Goal: Information Seeking & Learning: Understand process/instructions

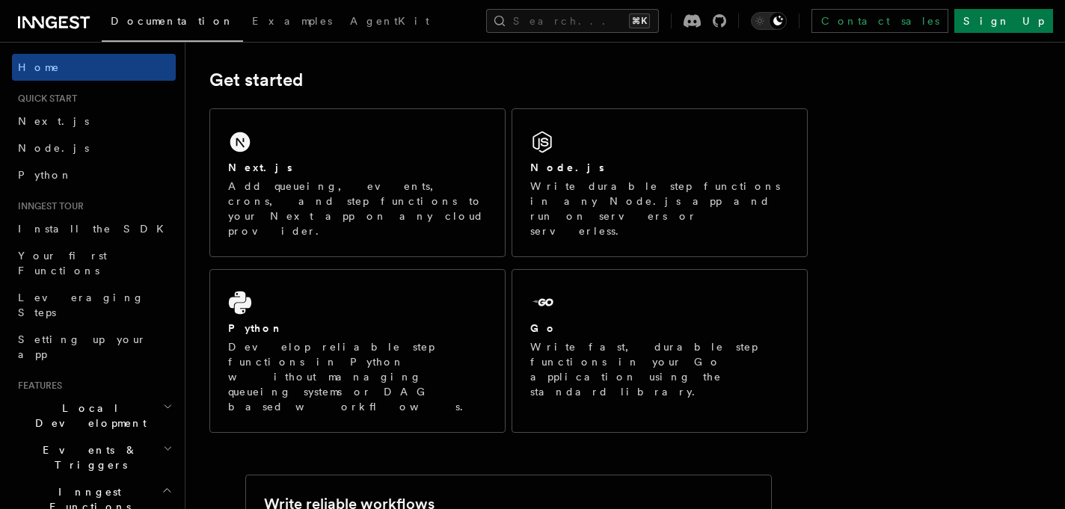
scroll to position [202, 0]
click at [94, 113] on link "Next.js" at bounding box center [94, 121] width 164 height 27
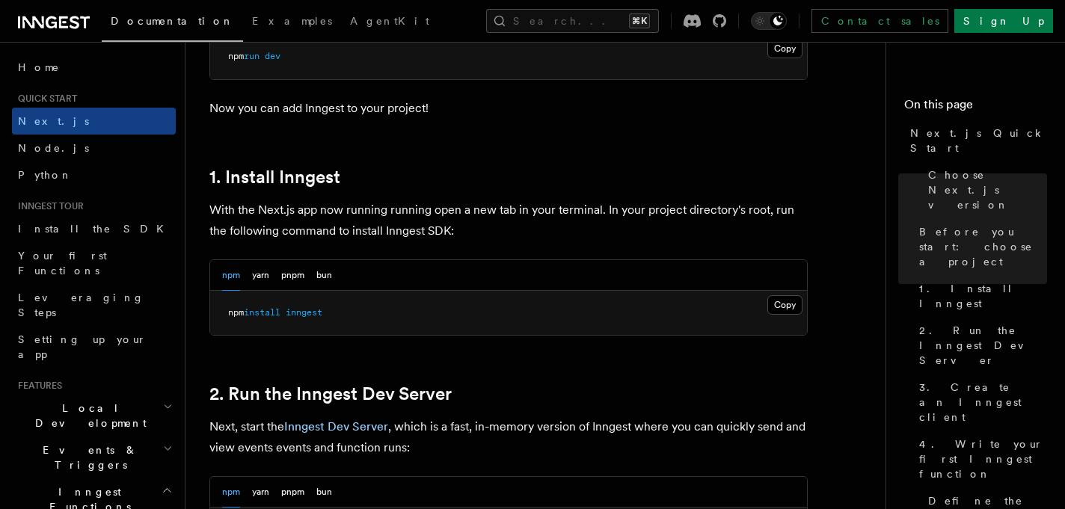
scroll to position [758, 0]
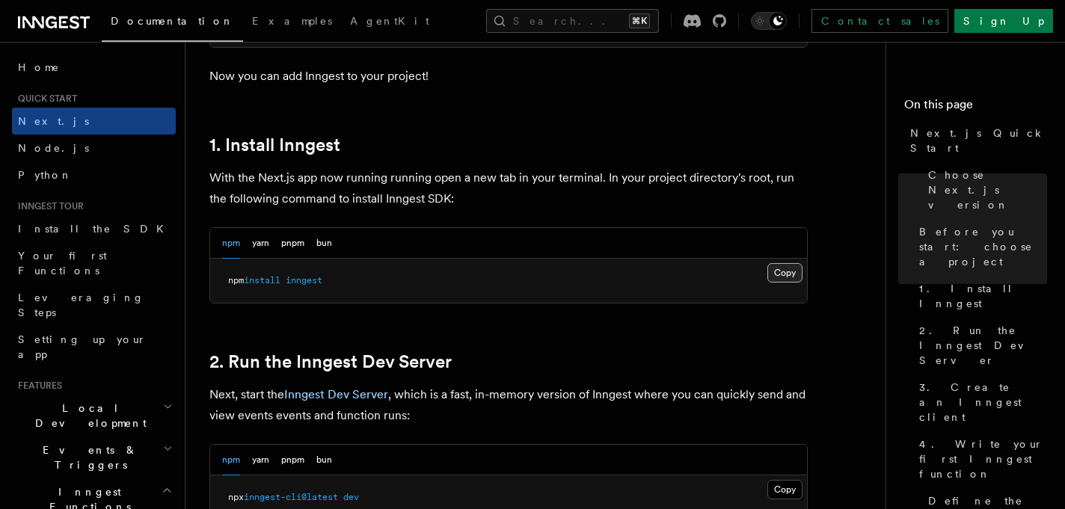
click at [795, 270] on button "Copy Copied" at bounding box center [784, 272] width 35 height 19
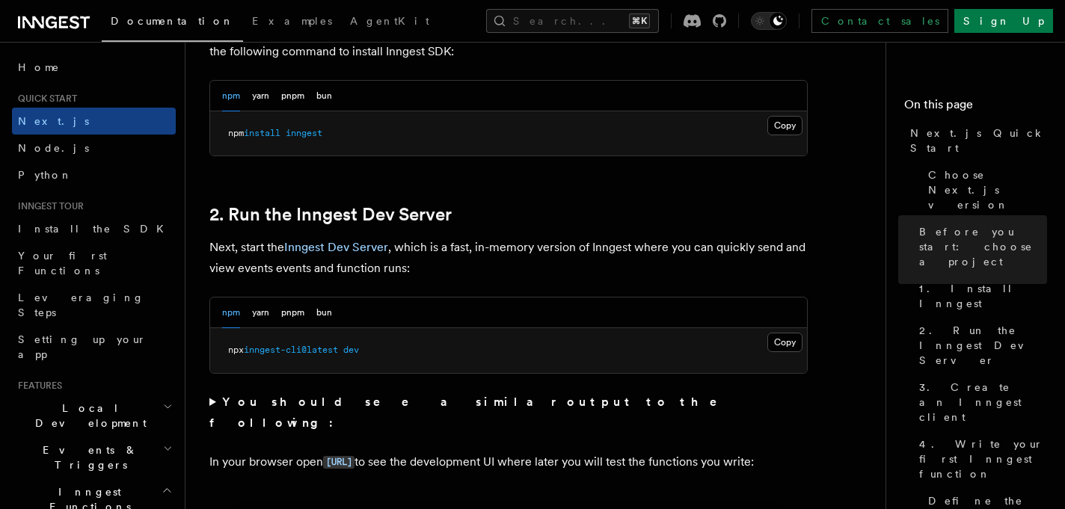
scroll to position [989, 0]
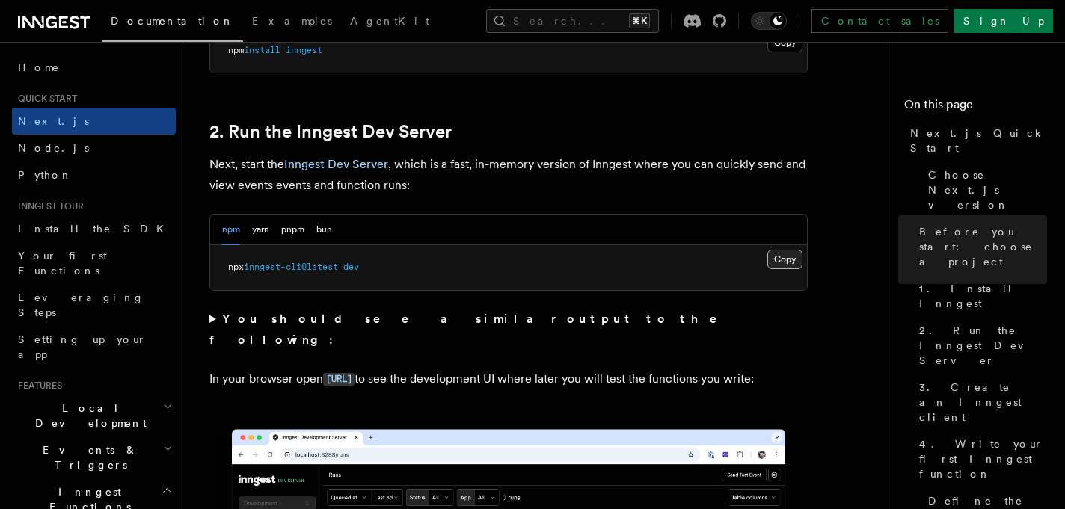
click at [781, 263] on button "Copy Copied" at bounding box center [784, 259] width 35 height 19
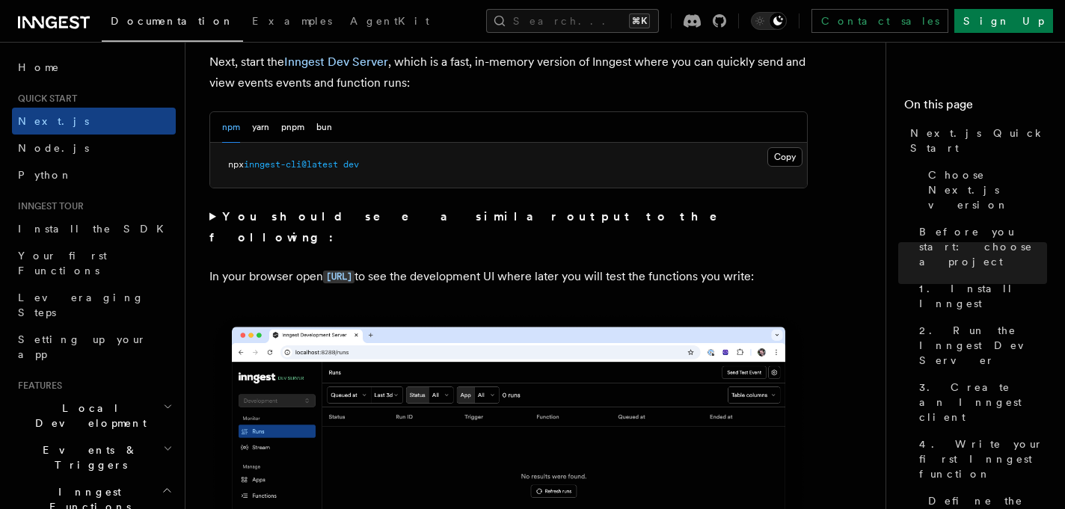
scroll to position [1092, 0]
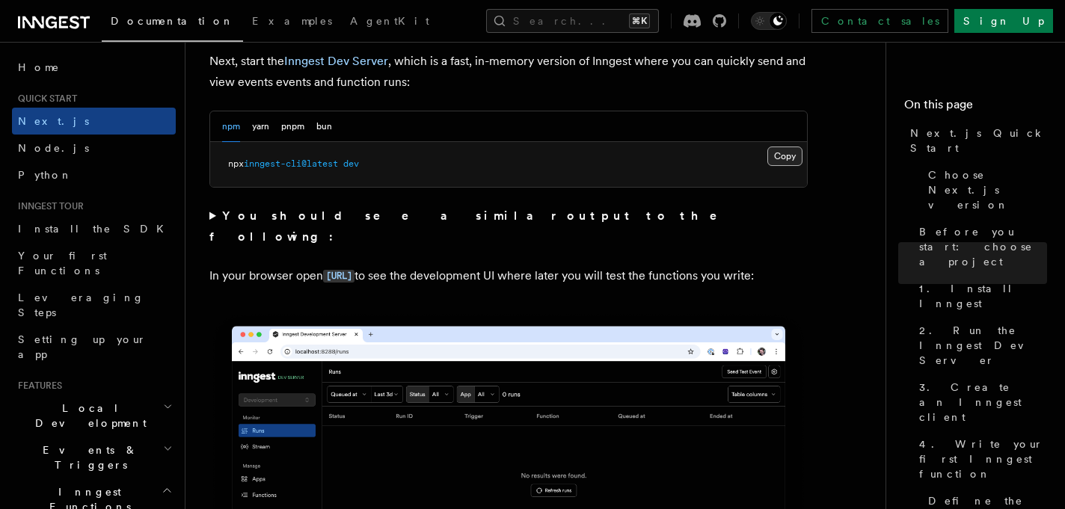
click at [781, 158] on button "Copy Copied" at bounding box center [784, 156] width 35 height 19
click at [778, 161] on button "Copy Copied" at bounding box center [784, 156] width 35 height 19
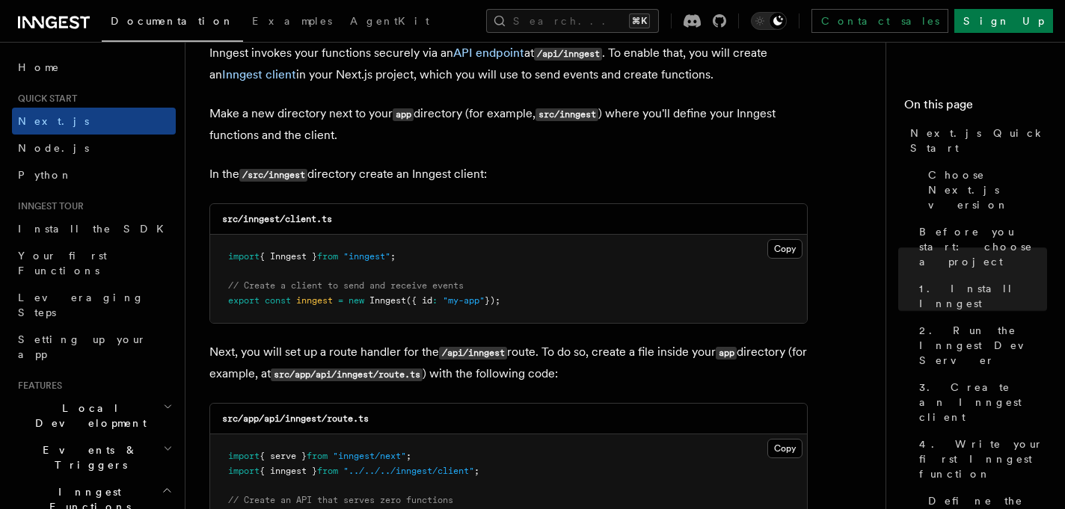
scroll to position [1822, 0]
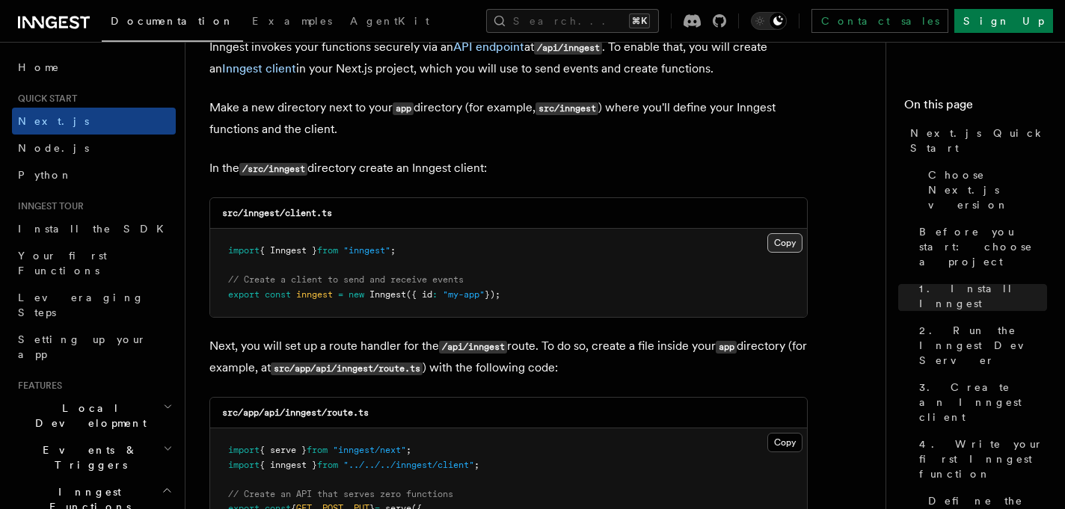
click at [783, 239] on button "Copy Copied" at bounding box center [784, 242] width 35 height 19
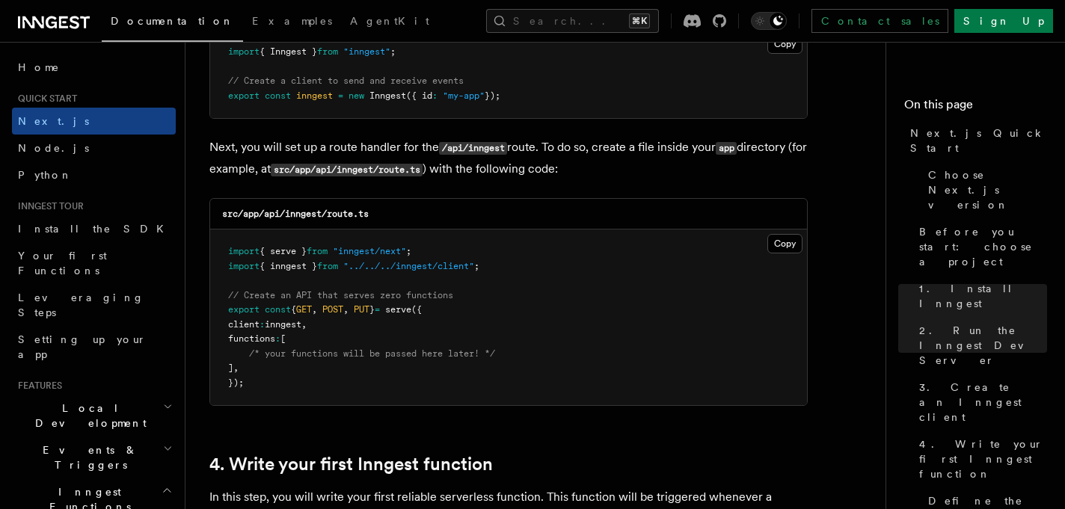
scroll to position [2035, 0]
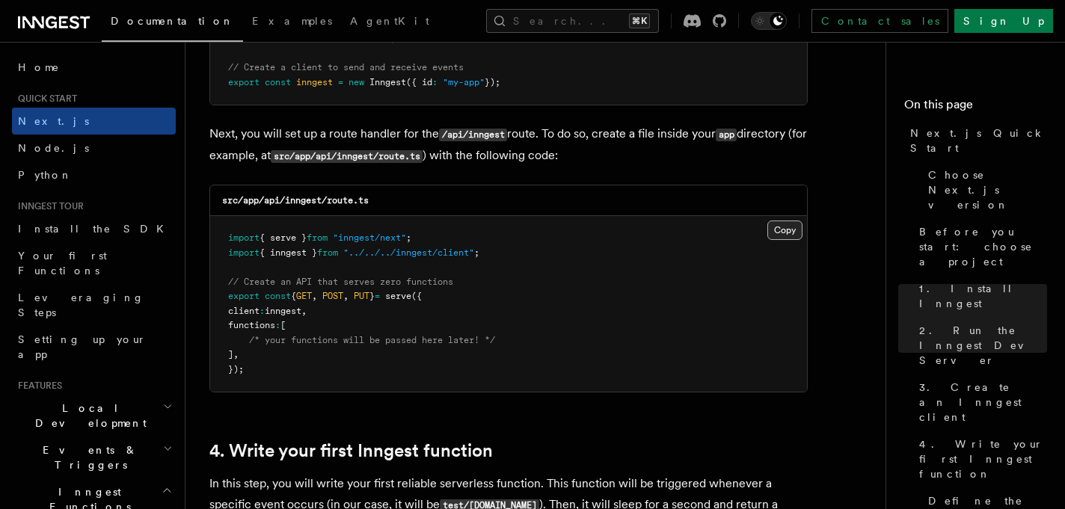
click at [776, 239] on button "Copy Copied" at bounding box center [784, 230] width 35 height 19
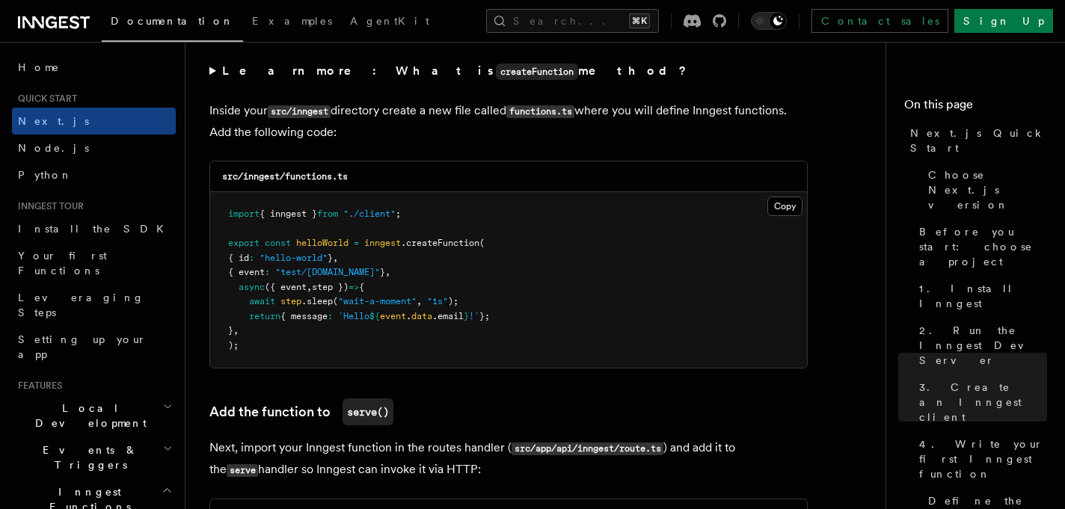
scroll to position [2634, 0]
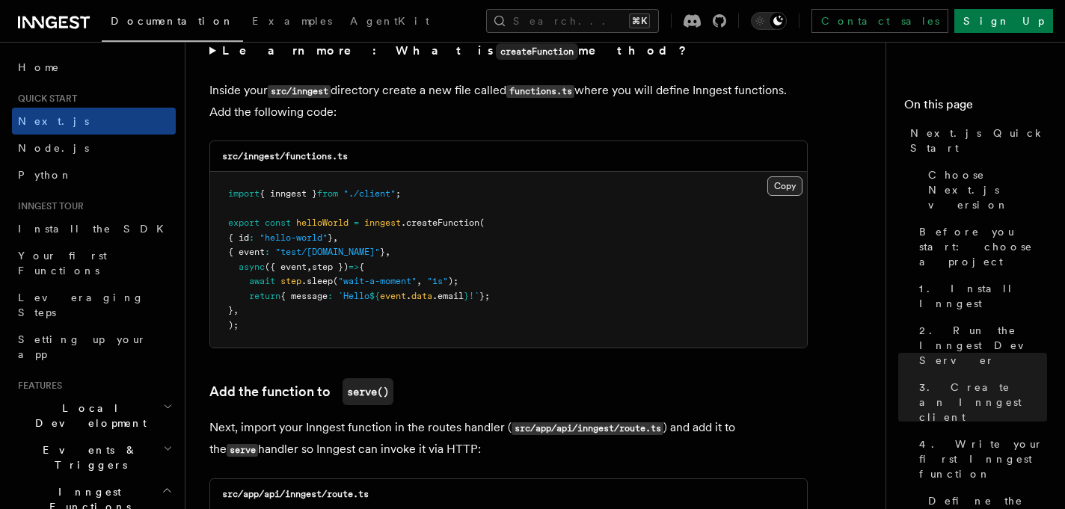
click at [782, 182] on button "Copy Copied" at bounding box center [784, 185] width 35 height 19
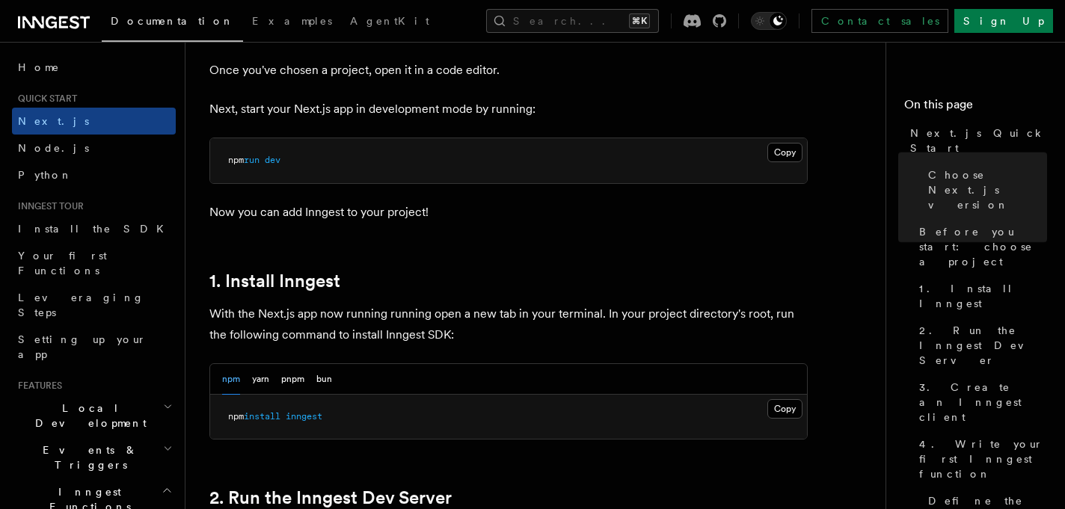
scroll to position [636, 0]
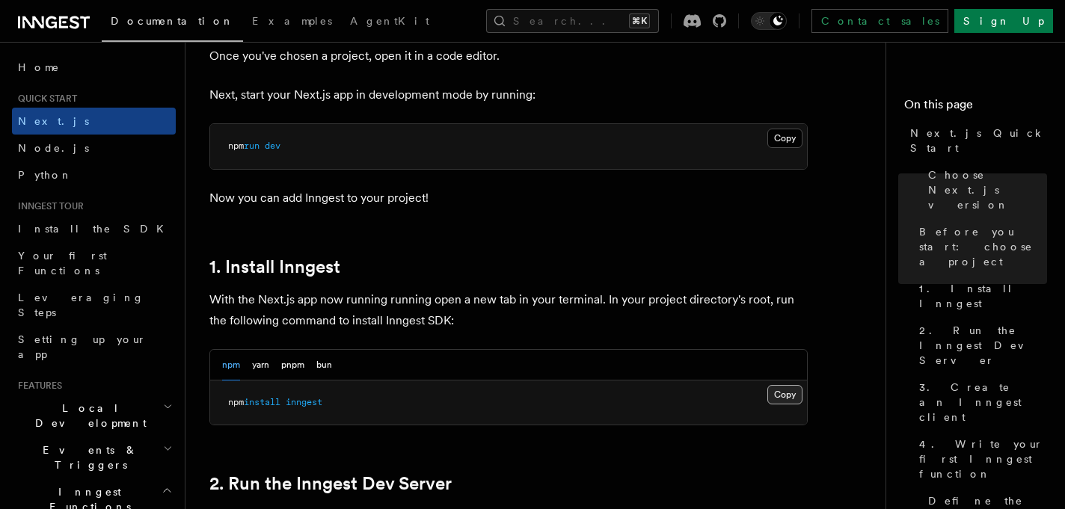
click at [780, 391] on button "Copy Copied" at bounding box center [784, 394] width 35 height 19
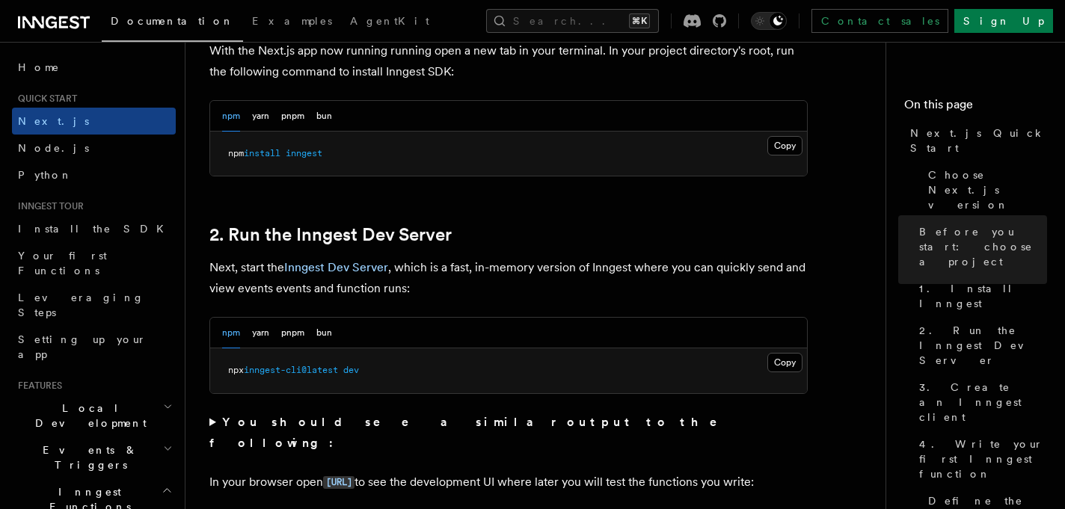
scroll to position [886, 0]
click at [787, 361] on button "Copy Copied" at bounding box center [784, 361] width 35 height 19
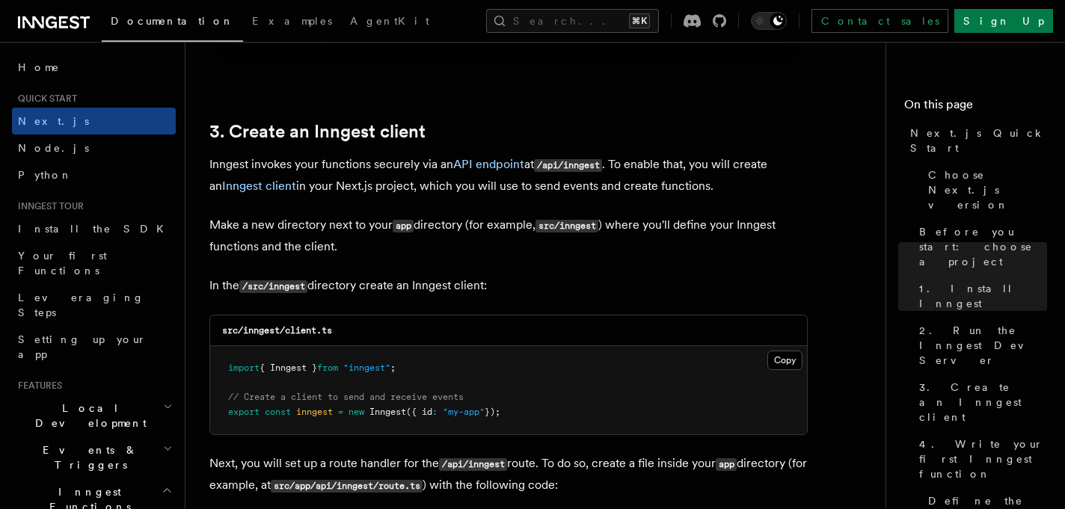
scroll to position [1801, 0]
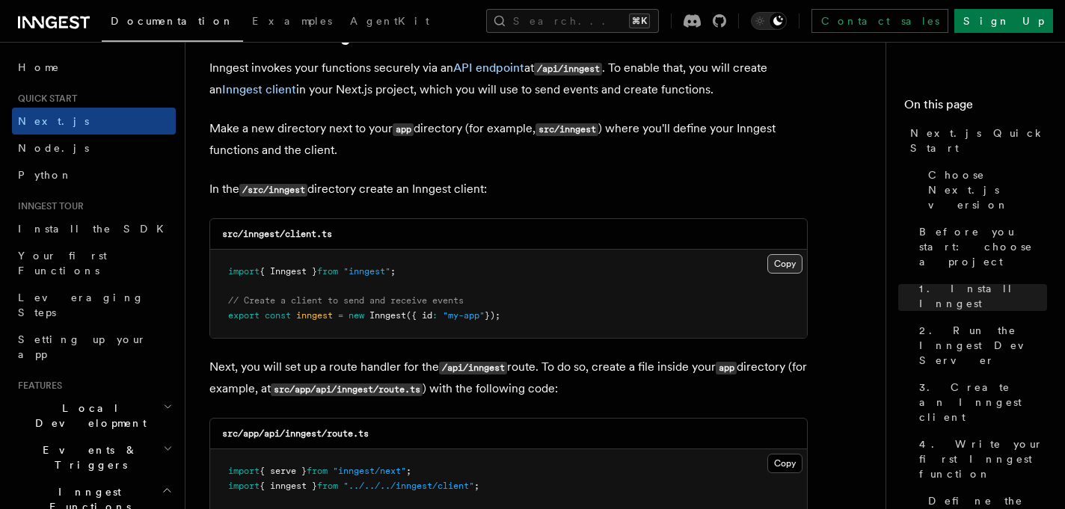
click at [782, 259] on button "Copy Copied" at bounding box center [784, 263] width 35 height 19
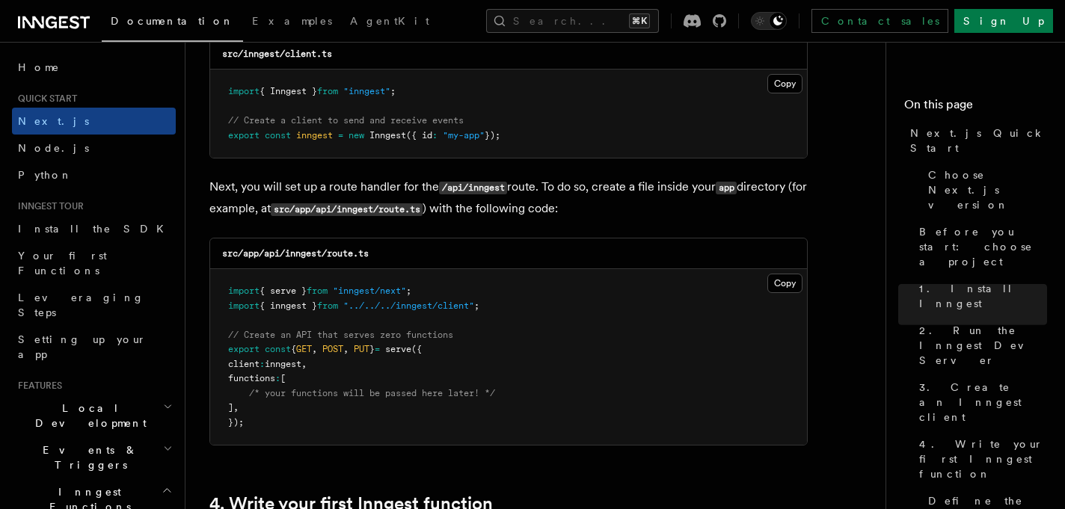
scroll to position [2020, 0]
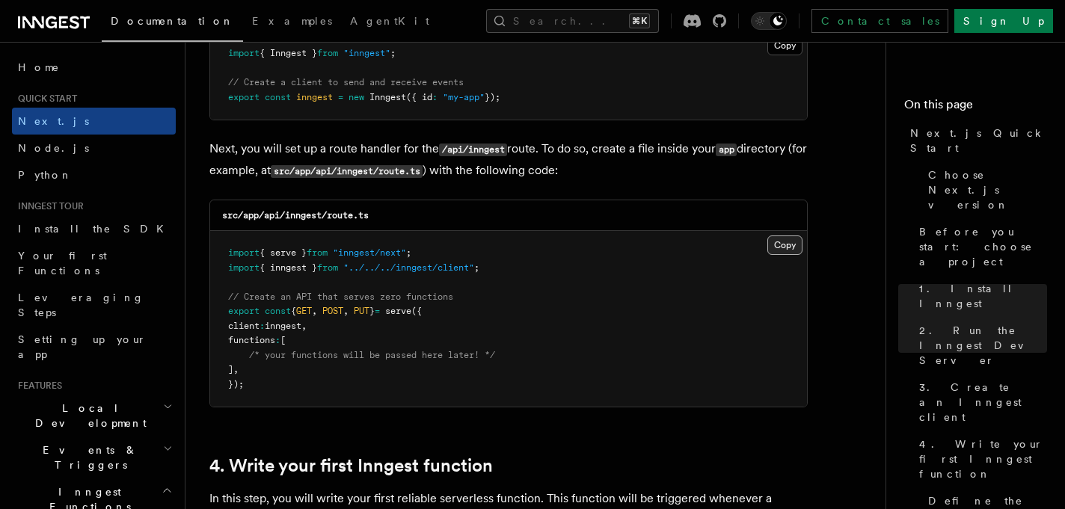
click at [790, 243] on button "Copy Copied" at bounding box center [784, 245] width 35 height 19
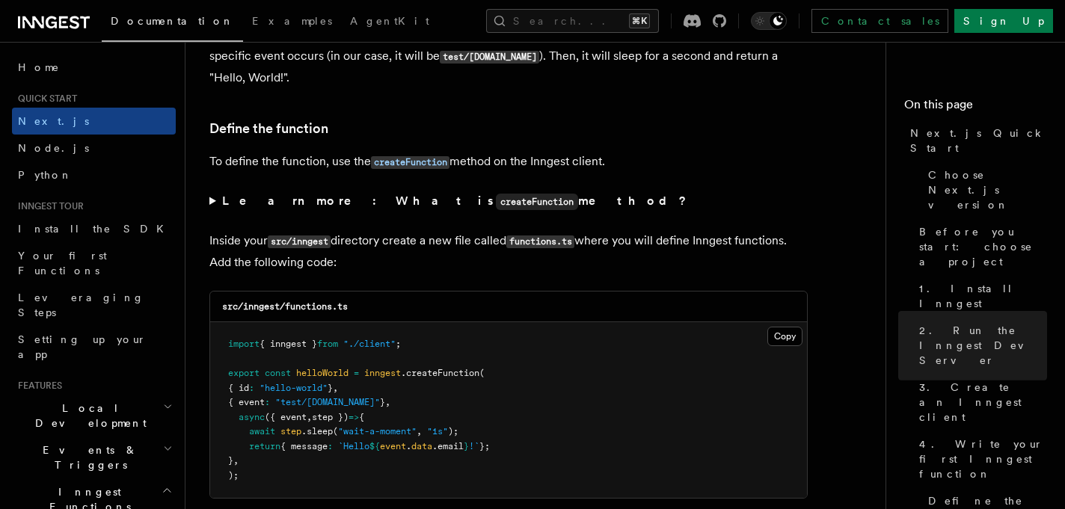
scroll to position [2625, 0]
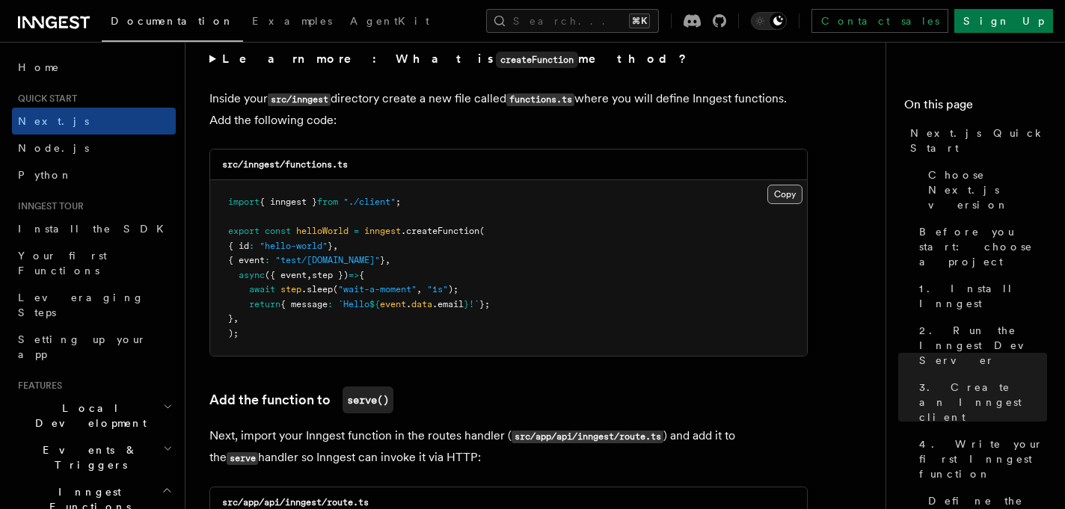
click at [784, 197] on button "Copy Copied" at bounding box center [784, 194] width 35 height 19
